Goal: Complete application form

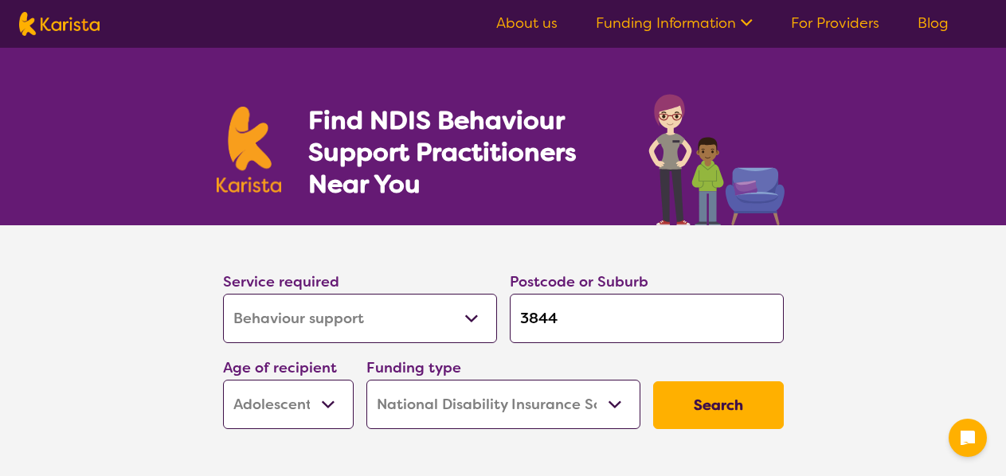
select select "Behaviour support"
select select "AS"
select select "NDIS"
select select "Behaviour support"
select select "AS"
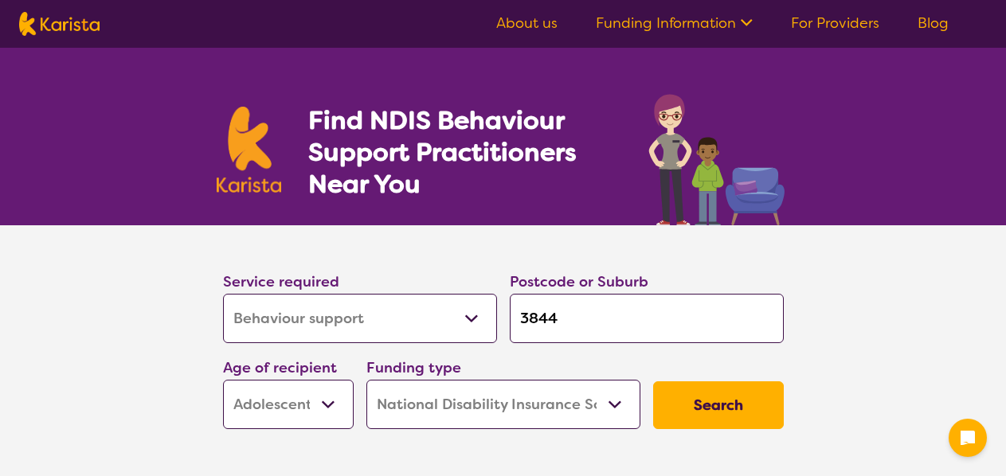
select select "NDIS"
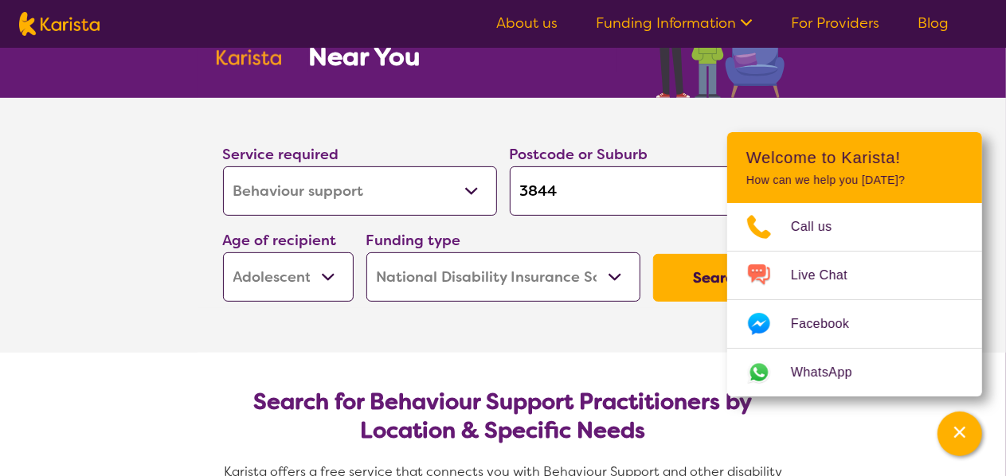
scroll to position [80, 0]
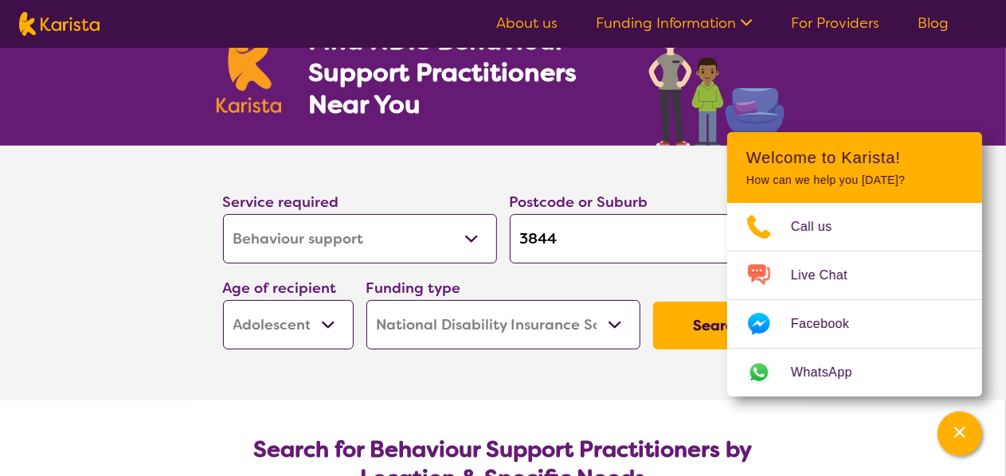
click at [472, 241] on select "Allied Health Assistant Assessment ([MEDICAL_DATA] or [MEDICAL_DATA]) Behaviour…" at bounding box center [360, 238] width 274 height 49
select select "[MEDICAL_DATA]"
click at [223, 214] on select "Allied Health Assistant Assessment ([MEDICAL_DATA] or [MEDICAL_DATA]) Behaviour…" at bounding box center [360, 238] width 274 height 49
select select "[MEDICAL_DATA]"
click at [583, 235] on input "3844" at bounding box center [647, 238] width 274 height 49
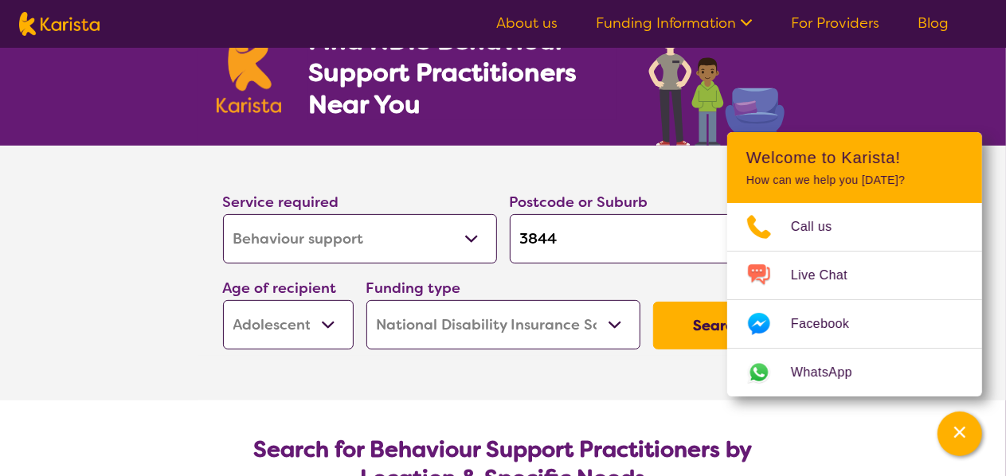
drag, startPoint x: 578, startPoint y: 233, endPoint x: 477, endPoint y: 197, distance: 107.3
click at [510, 228] on input "3844" at bounding box center [647, 238] width 274 height 49
type input "c"
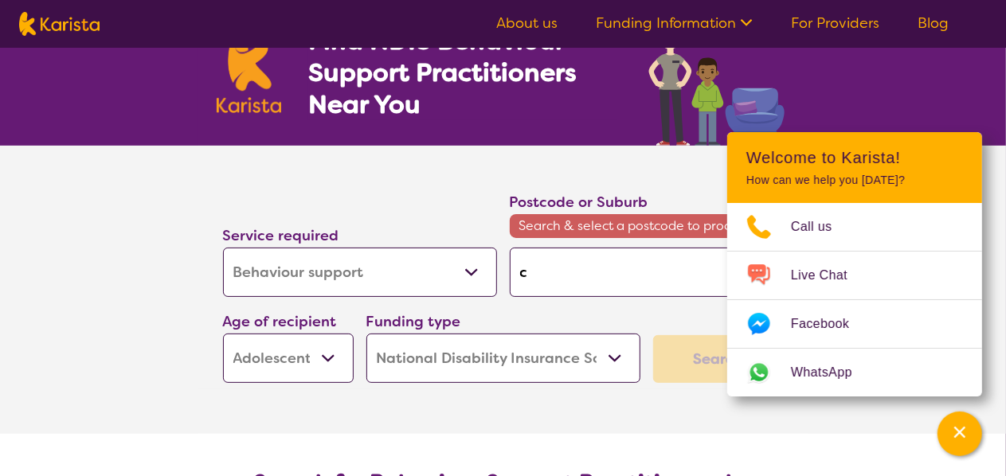
type input "cr"
type input "cra"
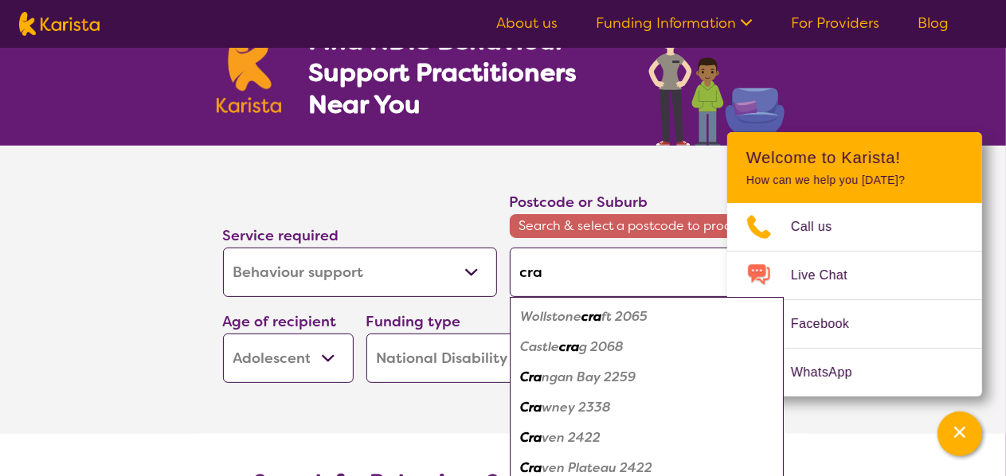
type input "cran"
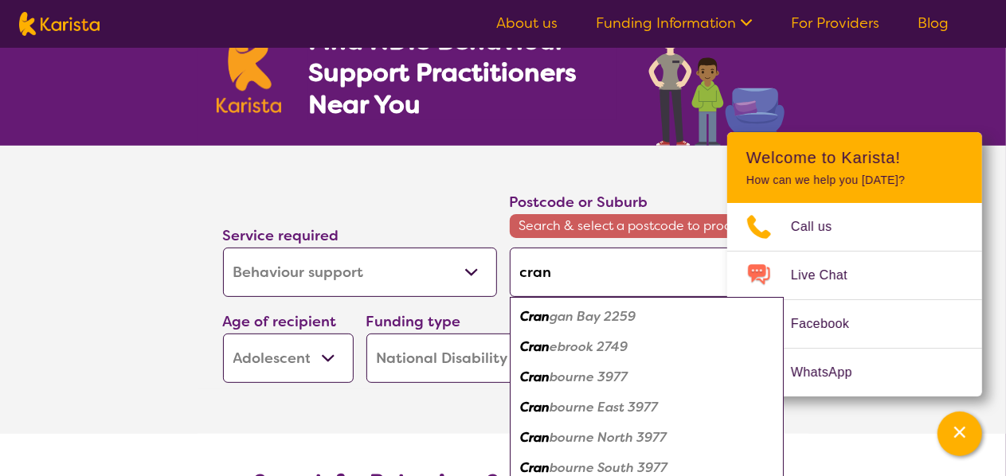
type input "cranb"
type input "cranbo"
type input "cranbou"
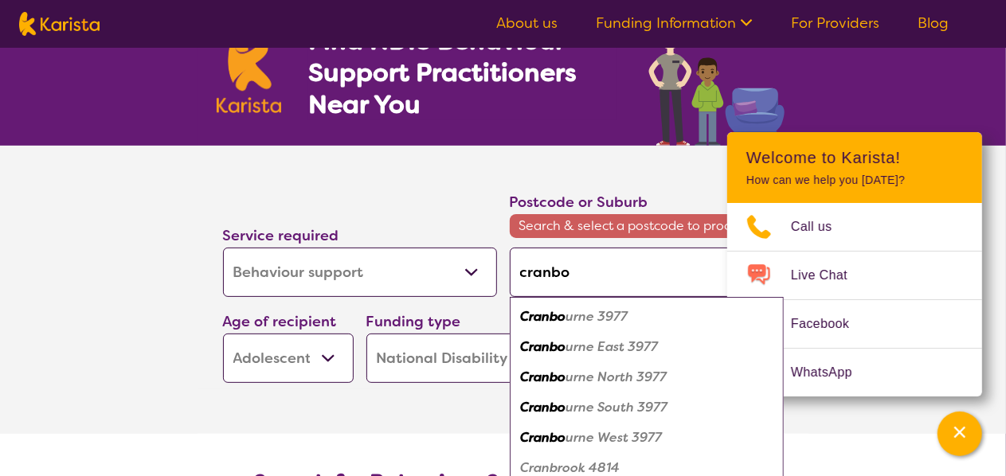
type input "cranbou"
type input "cranbour"
type input "cranbourn"
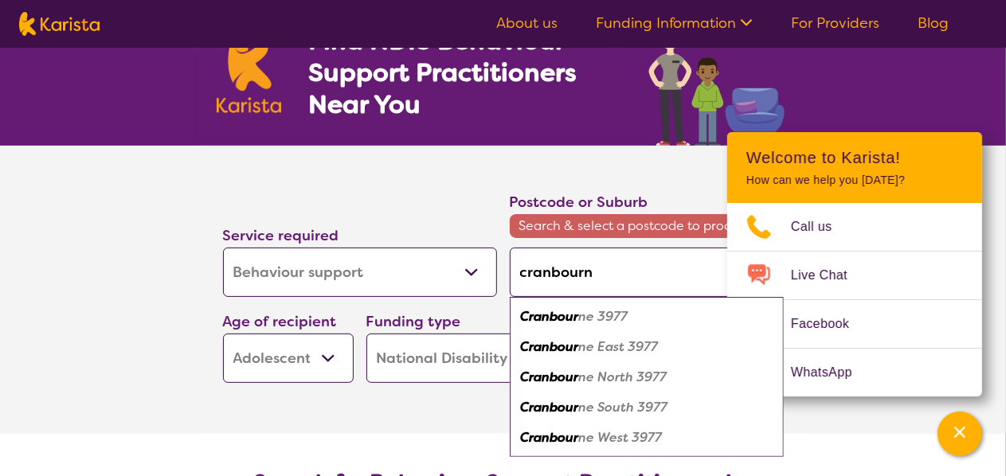
type input "cranbourne"
click at [554, 315] on em "Cranbourne" at bounding box center [558, 316] width 74 height 17
type input "3977"
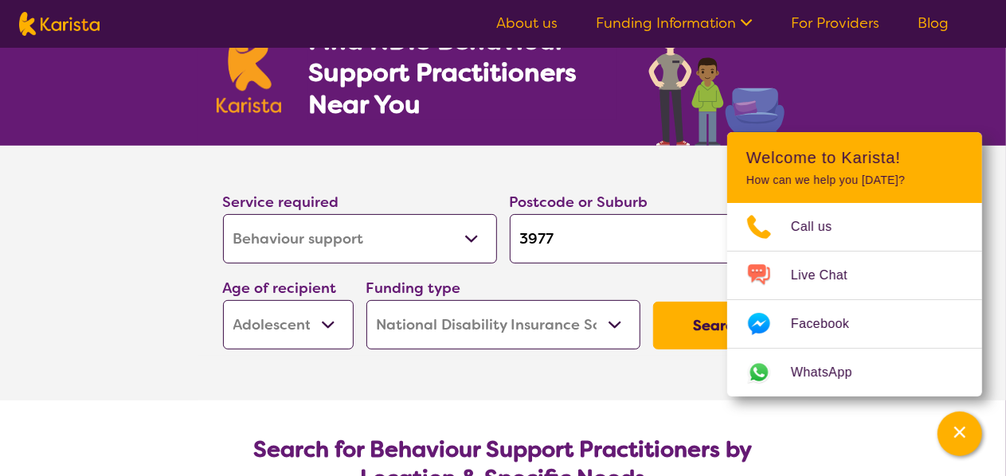
click at [329, 316] on select "Early Childhood - 0 to 9 Child - 10 to 11 Adolescent - 12 to 17 Adult - 18 to 6…" at bounding box center [288, 324] width 131 height 49
select select "AD"
click at [223, 300] on select "Early Childhood - 0 to 9 Child - 10 to 11 Adolescent - 12 to 17 Adult - 18 to 6…" at bounding box center [288, 324] width 131 height 49
select select "AD"
click at [695, 329] on button "Search" at bounding box center [718, 326] width 131 height 48
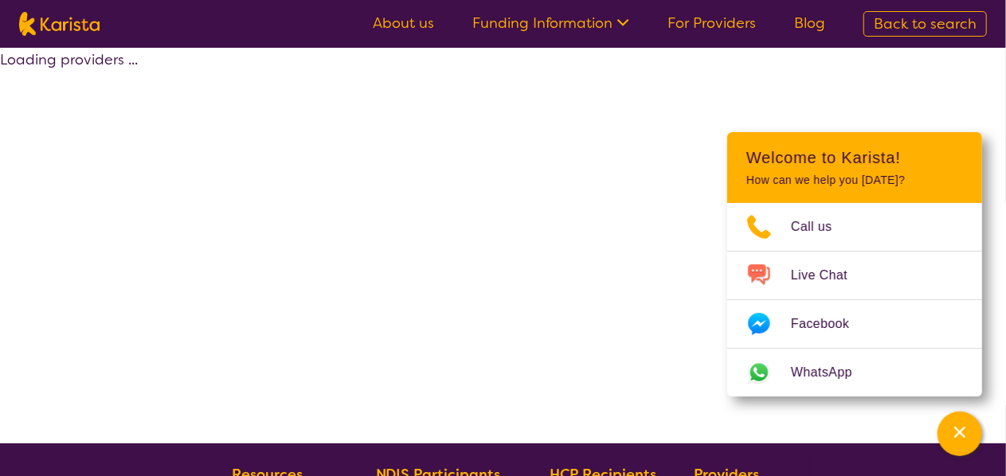
select select "NDIS"
select select "[MEDICAL_DATA]"
select select "AD"
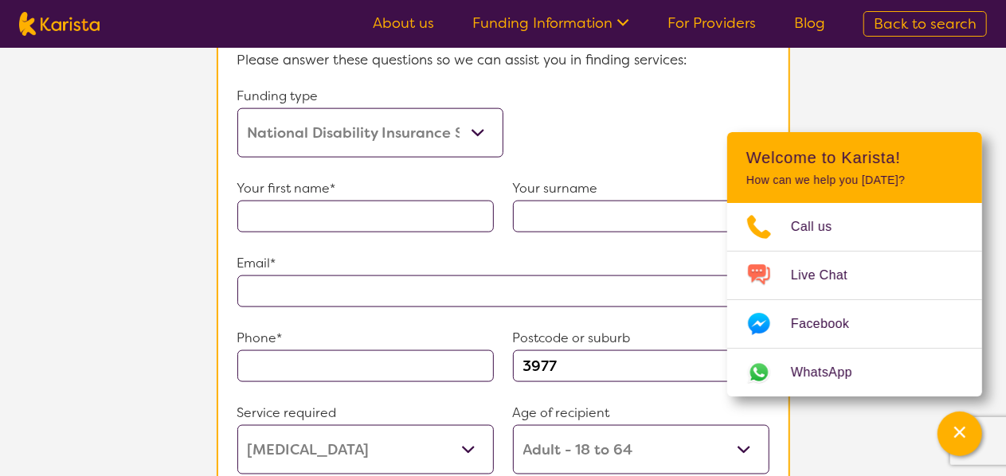
scroll to position [956, 0]
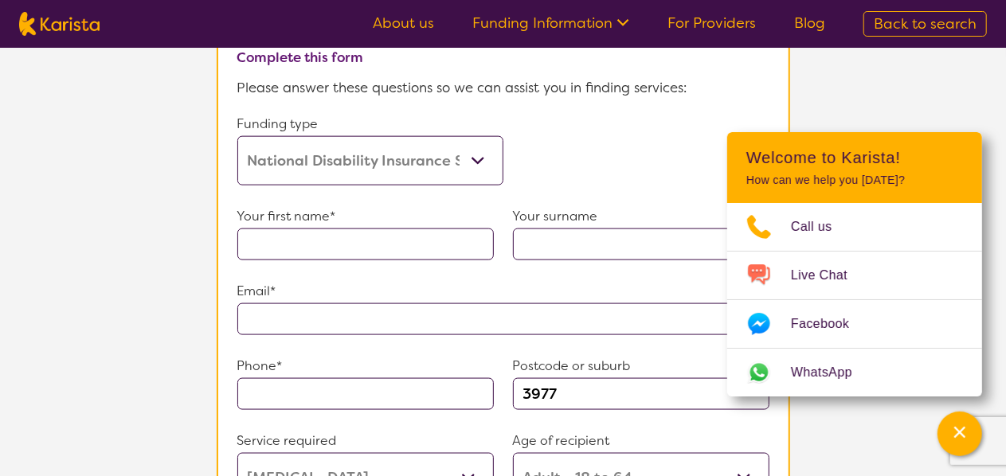
click at [341, 241] on input "text" at bounding box center [365, 245] width 257 height 32
type input "[PERSON_NAME]"
click at [538, 241] on input "text" at bounding box center [641, 245] width 257 height 32
type input "[PERSON_NAME]"
click at [294, 313] on input "text" at bounding box center [503, 320] width 532 height 32
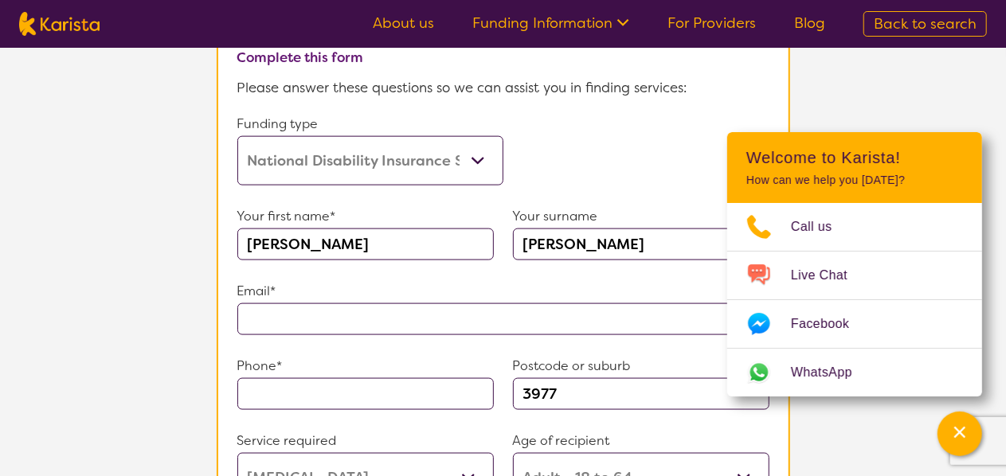
type input "**********"
click at [293, 386] on input "text" at bounding box center [365, 394] width 257 height 32
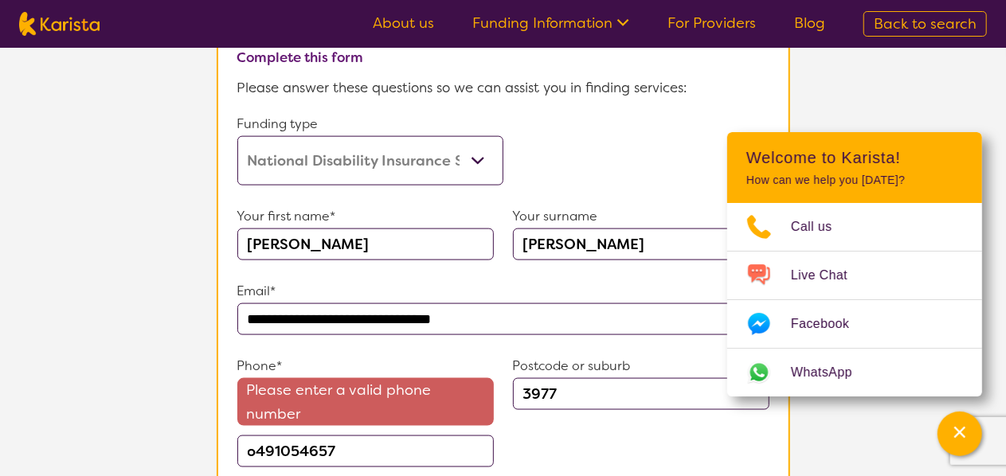
click at [355, 354] on p "Phone*" at bounding box center [365, 366] width 257 height 24
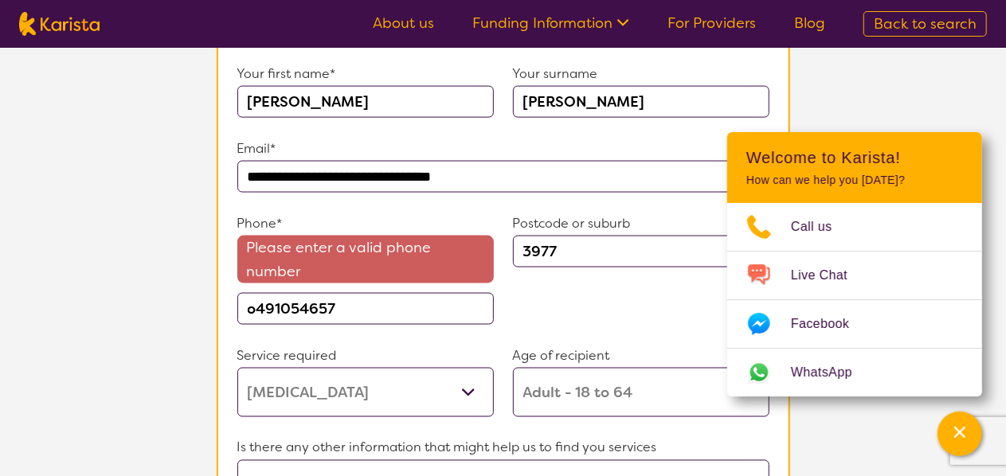
scroll to position [1115, 0]
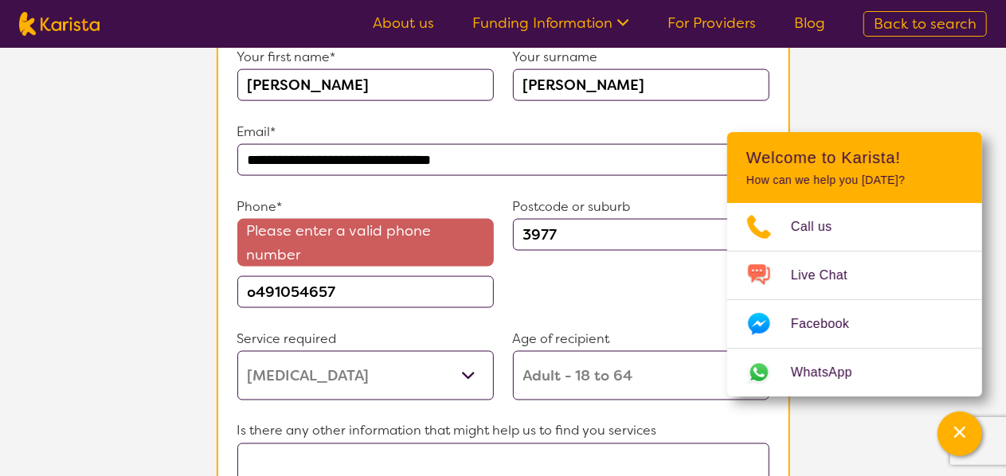
click at [254, 289] on input "o491054657" at bounding box center [365, 292] width 257 height 32
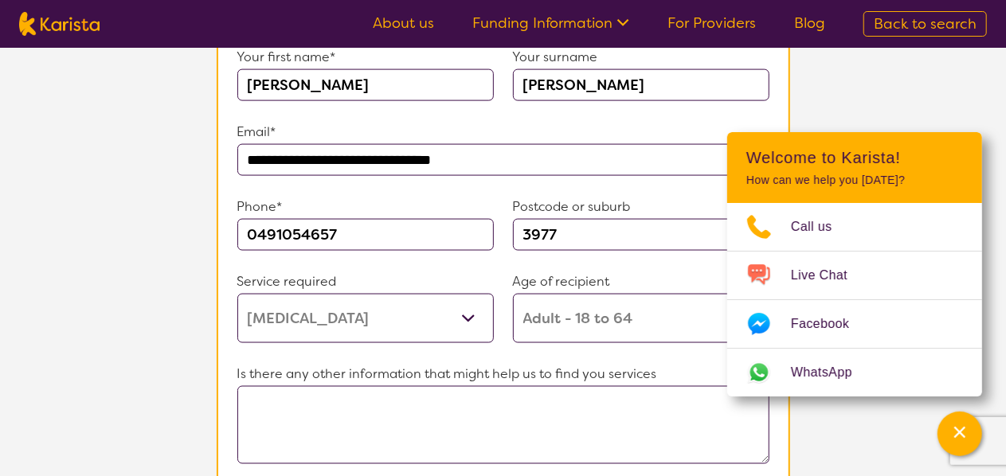
type input "0491054657"
click at [290, 405] on textarea at bounding box center [503, 425] width 532 height 78
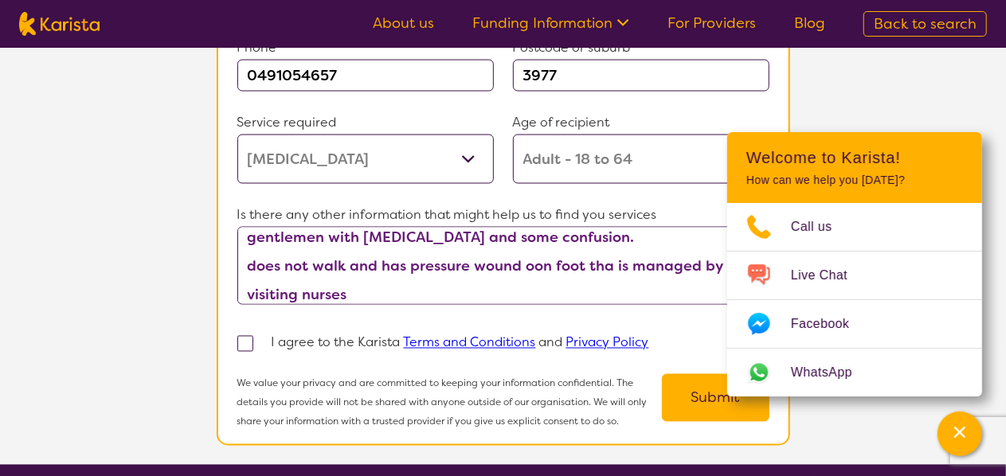
scroll to position [14, 0]
click at [363, 284] on textarea "gentlemen with [MEDICAL_DATA] and some confusion. does not walk and has pressur…" at bounding box center [503, 266] width 532 height 78
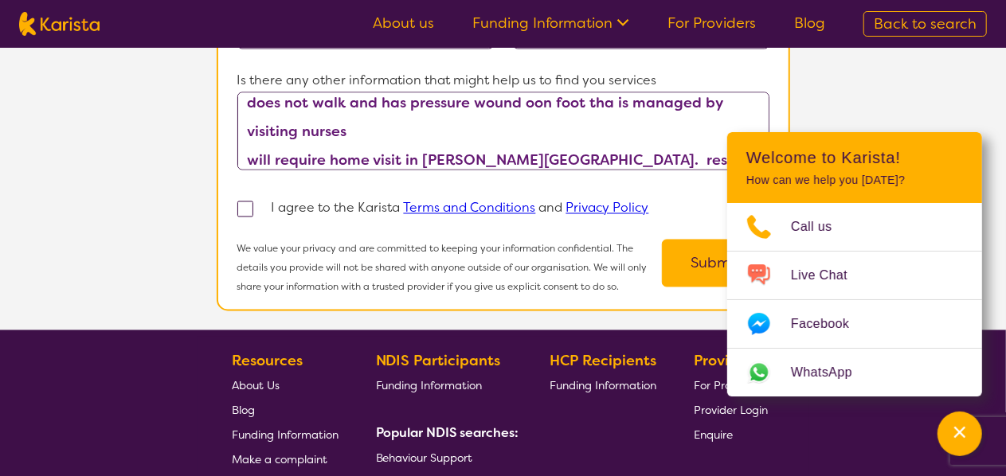
scroll to position [1434, 0]
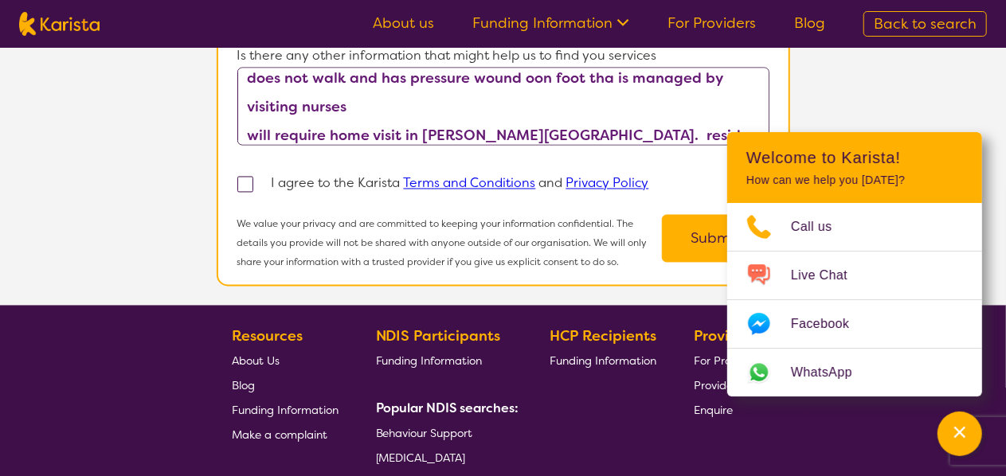
type textarea "gentlemen with [MEDICAL_DATA] and some confusion. does not walk and has pressur…"
click at [241, 182] on span at bounding box center [245, 185] width 16 height 16
click at [261, 182] on input "checkbox" at bounding box center [266, 183] width 10 height 10
checkbox input "true"
click at [700, 234] on button "Submit" at bounding box center [716, 239] width 108 height 48
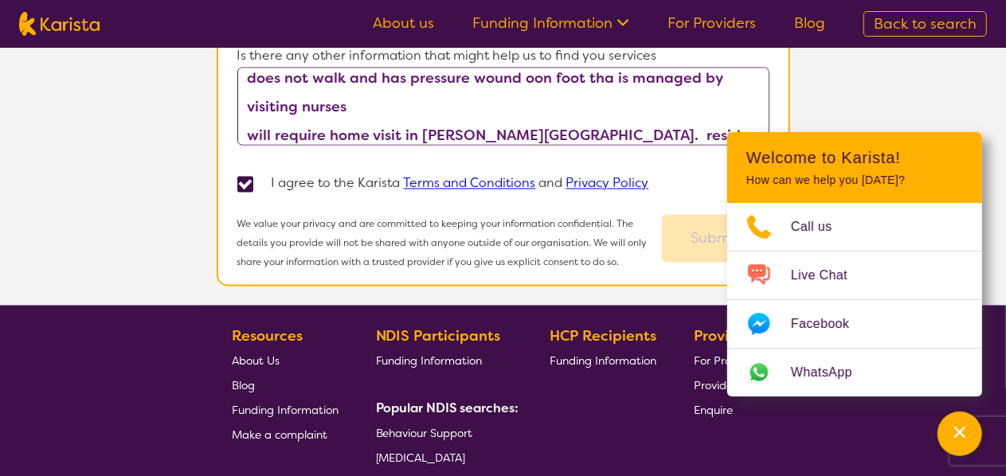
scroll to position [400, 0]
